Goal: Register for event/course: Sign up to attend an event or enroll in a course

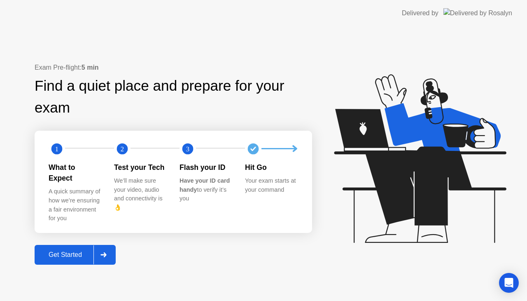
click at [106, 252] on icon at bounding box center [103, 254] width 6 height 5
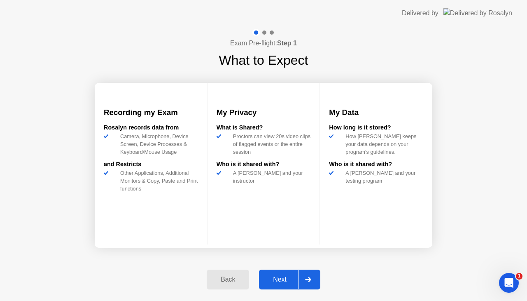
click at [310, 277] on icon at bounding box center [308, 279] width 6 height 5
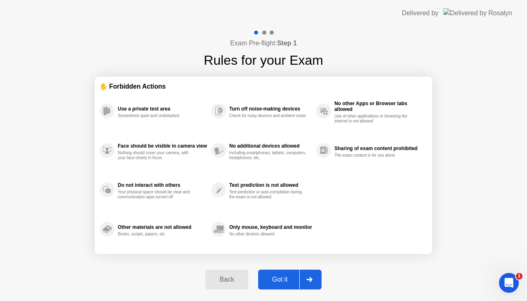
click at [310, 277] on icon at bounding box center [309, 279] width 6 height 5
select select "**********"
select select "*******"
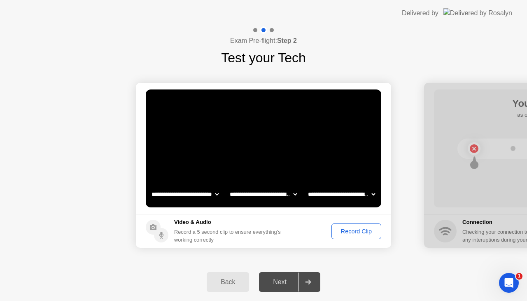
click at [357, 228] on div "Record Clip" at bounding box center [356, 231] width 44 height 7
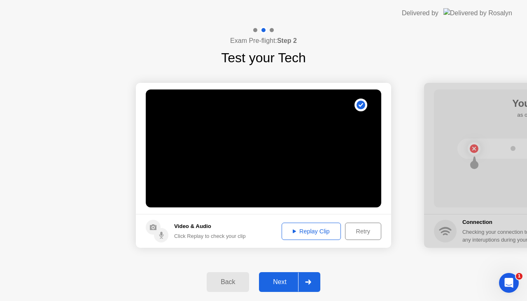
click at [316, 231] on div "Replay Clip" at bounding box center [312, 231] width 54 height 7
click at [311, 281] on icon at bounding box center [308, 281] width 6 height 5
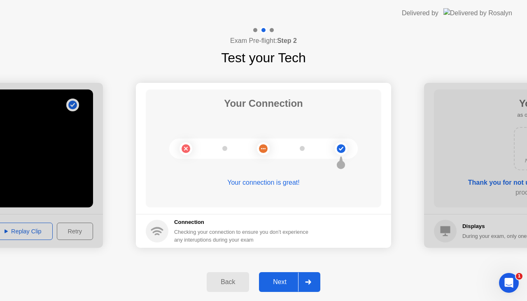
click at [310, 278] on div at bounding box center [308, 281] width 20 height 19
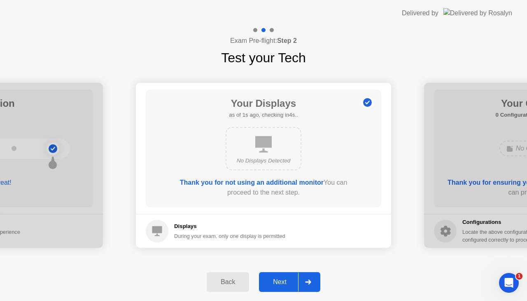
click at [310, 278] on div at bounding box center [308, 281] width 20 height 19
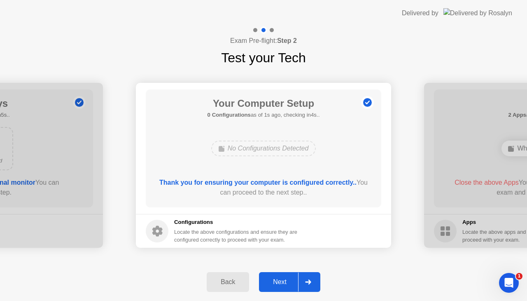
click at [310, 278] on div at bounding box center [308, 281] width 20 height 19
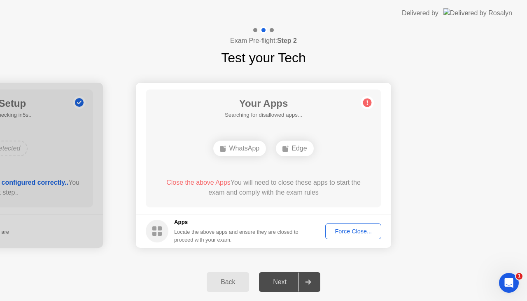
click at [354, 231] on div "Force Close..." at bounding box center [353, 231] width 50 height 7
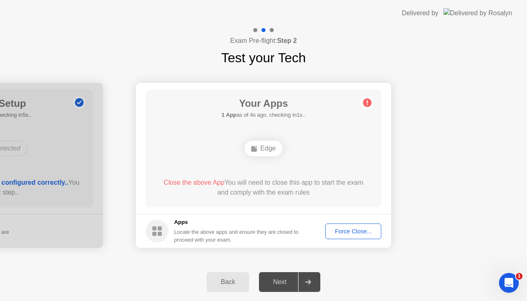
click at [348, 231] on div "Force Close..." at bounding box center [353, 231] width 50 height 7
click at [345, 230] on div "Force Close..." at bounding box center [353, 231] width 50 height 7
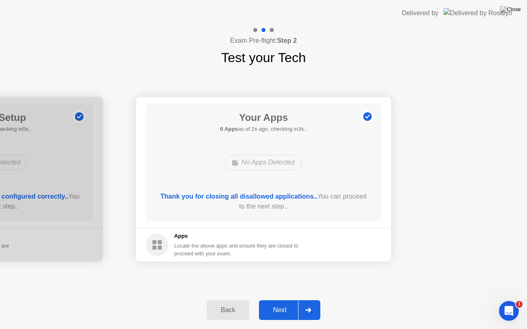
click at [309, 300] on icon at bounding box center [308, 310] width 6 height 5
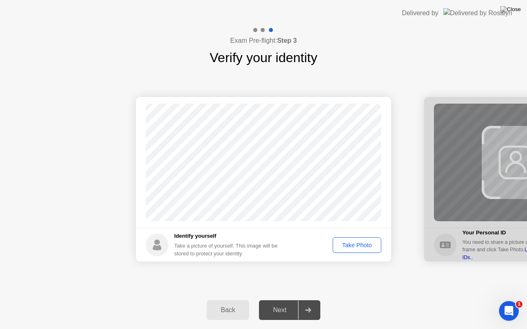
click at [355, 243] on div "Take Photo" at bounding box center [357, 245] width 43 height 7
click at [312, 300] on div at bounding box center [308, 310] width 20 height 19
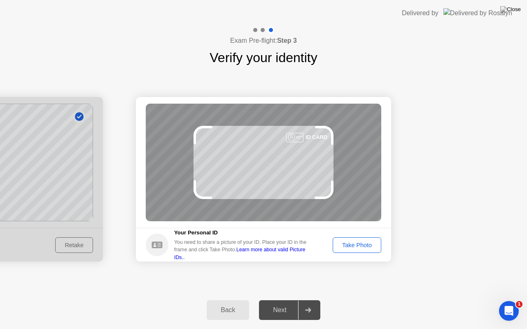
click at [355, 245] on div "Take Photo" at bounding box center [357, 245] width 43 height 7
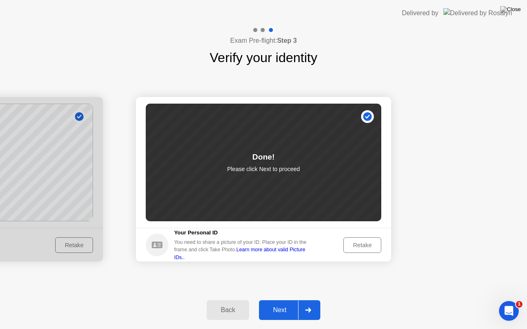
click at [313, 300] on div at bounding box center [308, 310] width 20 height 19
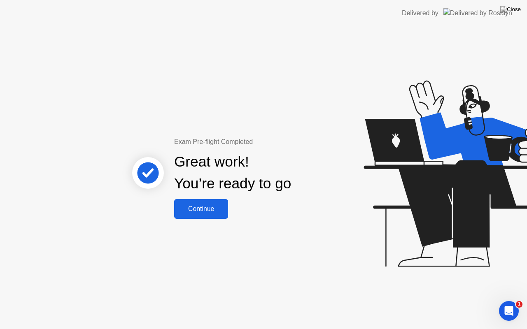
click at [198, 208] on div "Continue" at bounding box center [201, 208] width 49 height 7
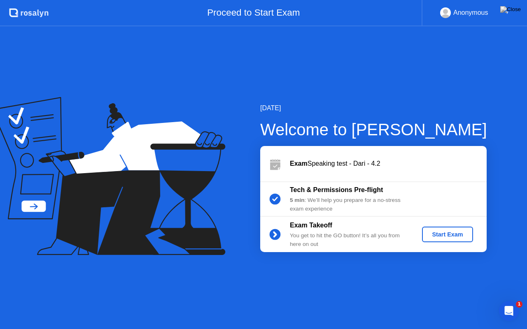
click at [446, 234] on div "Start Exam" at bounding box center [447, 234] width 44 height 7
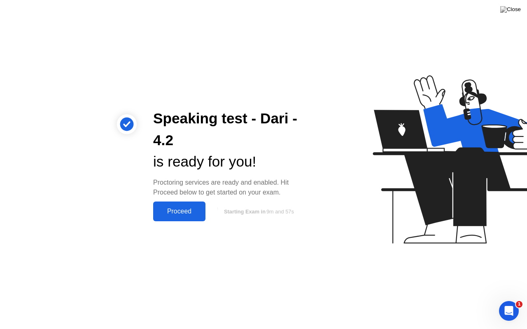
click at [182, 211] on div "Proceed" at bounding box center [179, 211] width 47 height 7
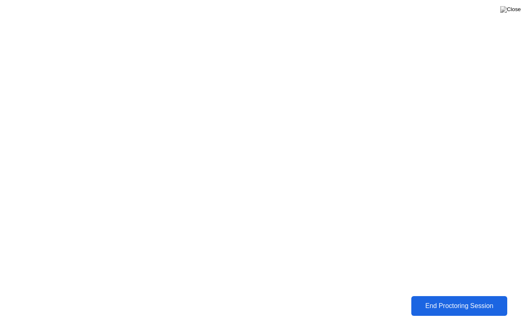
click at [441, 300] on div "End Proctoring Session" at bounding box center [459, 306] width 100 height 8
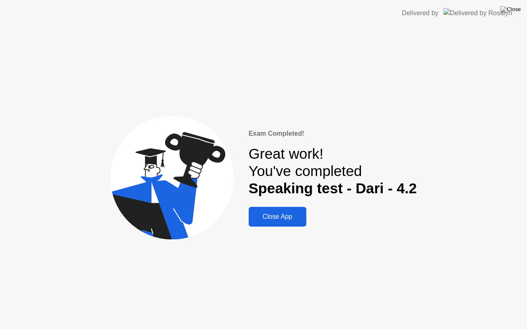
click at [279, 214] on div "Close App" at bounding box center [277, 216] width 53 height 7
